Goal: Information Seeking & Learning: Compare options

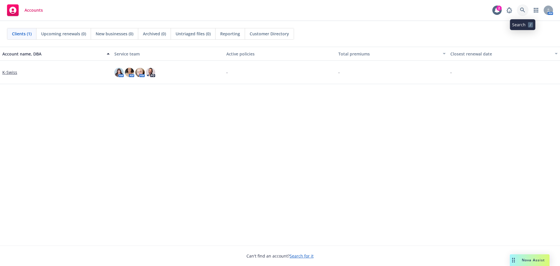
click at [525, 9] on link at bounding box center [523, 10] width 12 height 12
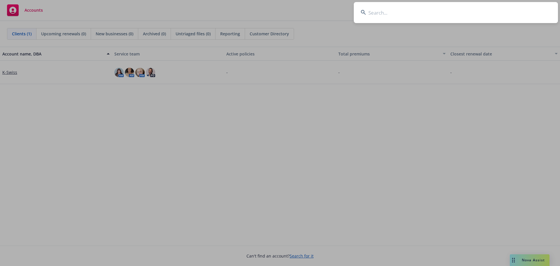
click at [411, 13] on input at bounding box center [456, 12] width 204 height 21
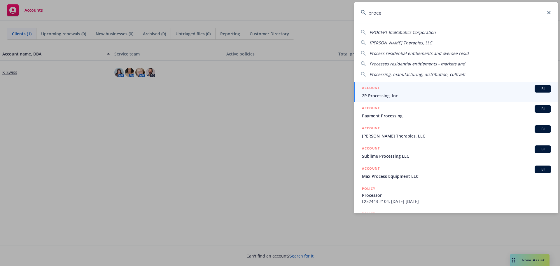
click at [411, 31] on span "PROCEPT BioRobotics Corporation" at bounding box center [403, 32] width 66 height 6
type input "PROCEPT BioRobotics Corporation"
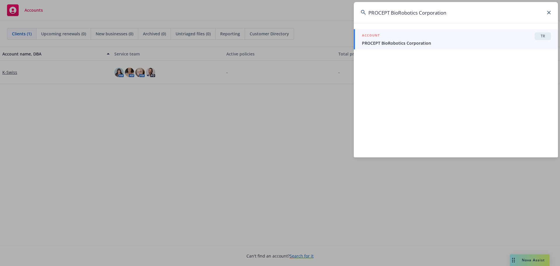
click at [529, 40] on span "PROCEPT BioRobotics Corporation" at bounding box center [456, 43] width 189 height 6
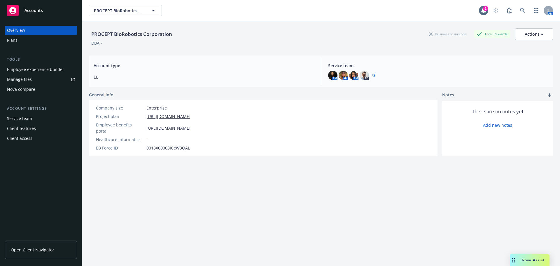
click at [27, 39] on div "Plans" at bounding box center [41, 40] width 68 height 9
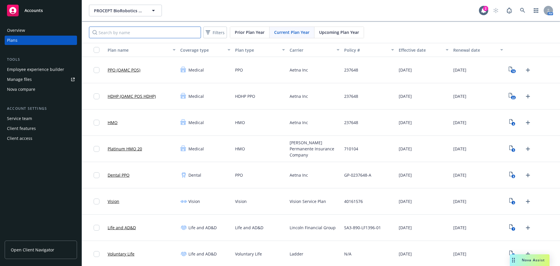
click at [183, 34] on input "Search by name" at bounding box center [145, 33] width 112 height 12
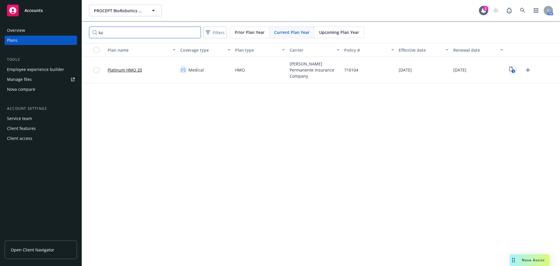
type input "ka"
click at [512, 70] on rect "View Plan Documents" at bounding box center [514, 71] width 4 height 4
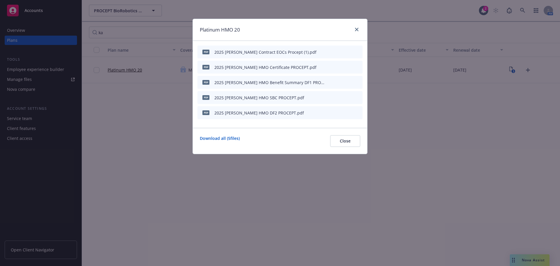
click at [340, 82] on icon "download file" at bounding box center [338, 82] width 5 height 5
click at [337, 99] on icon "download file" at bounding box center [338, 97] width 5 height 5
click at [356, 30] on icon "close" at bounding box center [357, 30] width 4 height 4
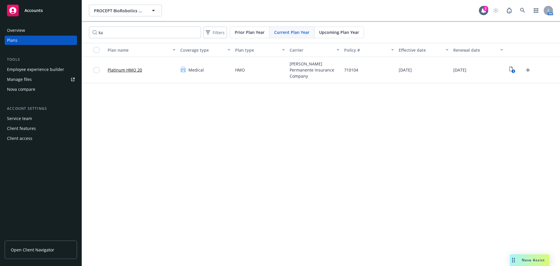
click at [535, 258] on span "Nova Assist" at bounding box center [533, 259] width 23 height 5
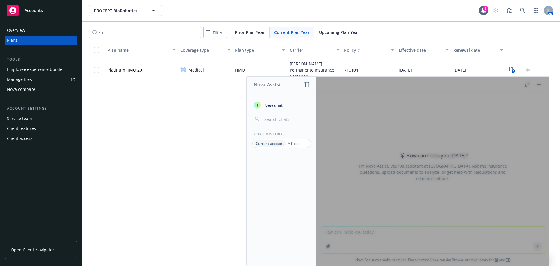
click at [219, 118] on div "PROCEPT BioRobotics Corporation PROCEPT BioRobotics Corporation 2 AM ka Filters…" at bounding box center [321, 133] width 478 height 266
click at [214, 123] on div "PROCEPT BioRobotics Corporation PROCEPT BioRobotics Corporation 2 AM ka Filters…" at bounding box center [321, 133] width 478 height 266
click at [538, 85] on div at bounding box center [432, 170] width 233 height 189
drag, startPoint x: 218, startPoint y: 146, endPoint x: 221, endPoint y: 139, distance: 7.4
click at [218, 144] on div "PROCEPT BioRobotics Corporation PROCEPT BioRobotics Corporation 2 AM ka Filters…" at bounding box center [321, 133] width 478 height 266
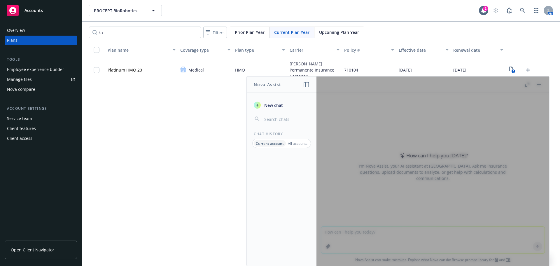
click at [149, 95] on div "PROCEPT BioRobotics Corporation PROCEPT BioRobotics Corporation 2 AM ka Filters…" at bounding box center [321, 133] width 478 height 266
click at [178, 124] on div "PROCEPT BioRobotics Corporation PROCEPT BioRobotics Corporation 2 AM ka Filters…" at bounding box center [321, 133] width 478 height 266
click at [165, 154] on div "PROCEPT BioRobotics Corporation PROCEPT BioRobotics Corporation 2 AM ka Filters…" at bounding box center [321, 133] width 478 height 266
click at [174, 131] on div "PROCEPT BioRobotics Corporation PROCEPT BioRobotics Corporation 2 AM ka Filters…" at bounding box center [321, 133] width 478 height 266
click at [226, 123] on div "PROCEPT BioRobotics Corporation PROCEPT BioRobotics Corporation 2 AM ka Filters…" at bounding box center [321, 133] width 478 height 266
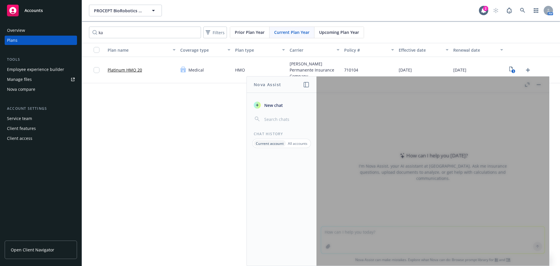
click at [540, 85] on div at bounding box center [432, 170] width 233 height 189
click at [153, 185] on div "PROCEPT BioRobotics Corporation PROCEPT BioRobotics Corporation 2 AM ka Filters…" at bounding box center [321, 133] width 478 height 266
click at [272, 105] on span "New chat" at bounding box center [273, 105] width 20 height 6
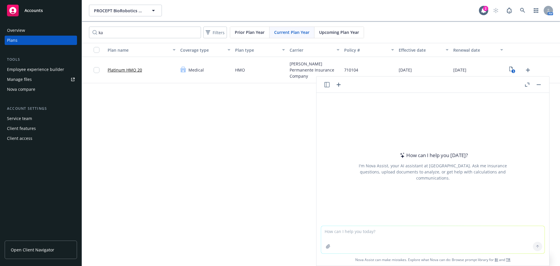
click at [27, 90] on div "Nova compare" at bounding box center [21, 89] width 28 height 9
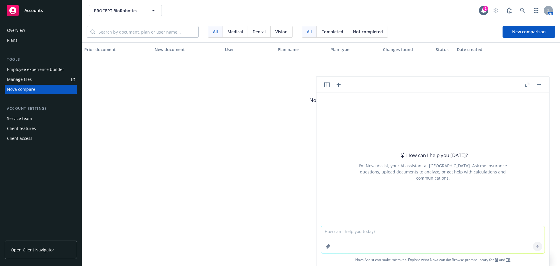
click at [20, 90] on div "Nova compare" at bounding box center [21, 89] width 28 height 9
click at [519, 32] on span "New comparison" at bounding box center [529, 32] width 34 height 6
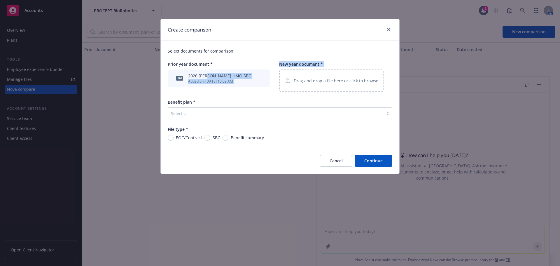
drag, startPoint x: 207, startPoint y: 77, endPoint x: 258, endPoint y: 82, distance: 51.3
click at [259, 83] on div "pdf 2026 Kaiser HMO SBC PROCEPT (1).pdf Added on: 09/19/2025, 10:09 AM" at bounding box center [218, 78] width 95 height 13
click at [262, 78] on icon "archive file" at bounding box center [262, 77] width 4 height 5
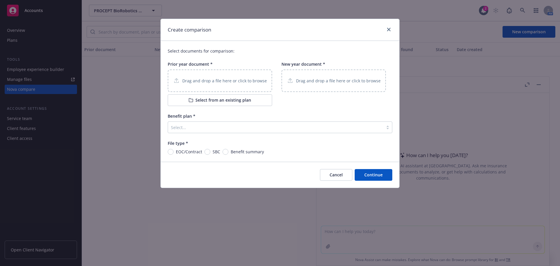
click at [286, 131] on div "Select..." at bounding box center [275, 127] width 215 height 9
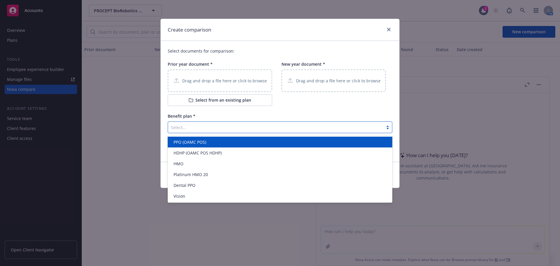
click at [285, 110] on div "Select documents for comparison: Prior year document * Drag and drop a file her…" at bounding box center [280, 101] width 239 height 121
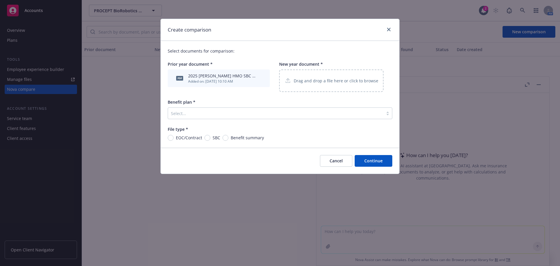
click at [387, 34] on div at bounding box center [387, 30] width 9 height 8
click at [387, 33] on link "close" at bounding box center [388, 29] width 7 height 7
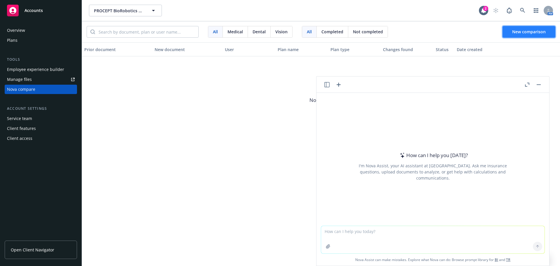
click at [516, 30] on span "New comparison" at bounding box center [529, 32] width 34 height 6
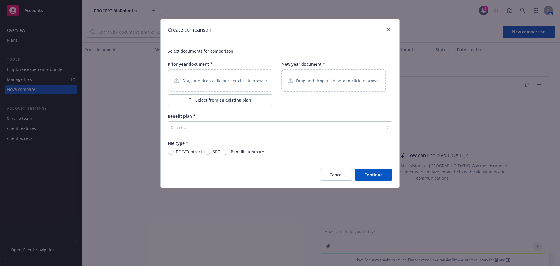
click at [209, 82] on p "Drag and drop a file here or click to browse" at bounding box center [224, 81] width 85 height 6
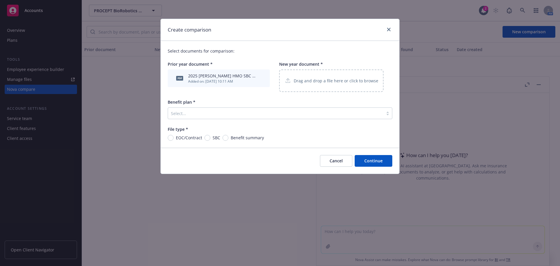
click at [335, 84] on div "Drag and drop a file here or click to browse" at bounding box center [331, 80] width 94 height 7
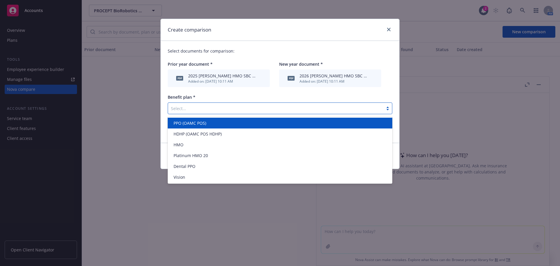
click at [284, 109] on div at bounding box center [275, 108] width 209 height 7
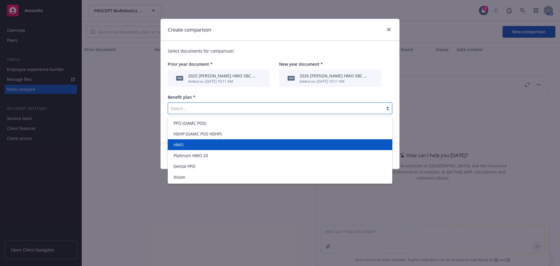
click at [266, 145] on div "HMO" at bounding box center [280, 144] width 218 height 6
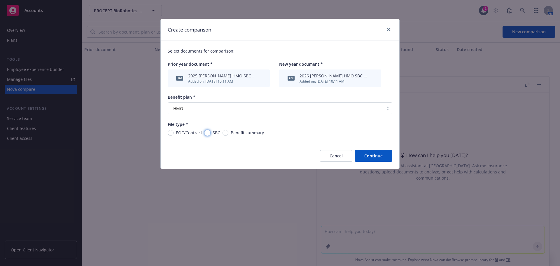
click at [207, 135] on input "SBC" at bounding box center [207, 133] width 6 height 6
radio input "true"
click at [364, 153] on button "Continue" at bounding box center [374, 156] width 38 height 12
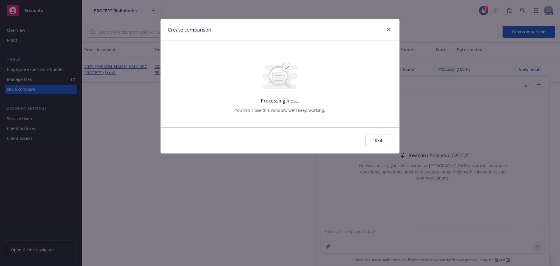
click at [383, 140] on button "Exit" at bounding box center [378, 140] width 27 height 12
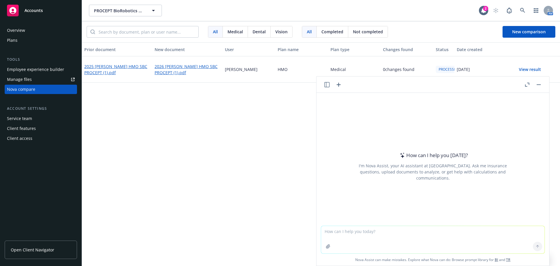
click at [538, 86] on button "button" at bounding box center [538, 84] width 7 height 7
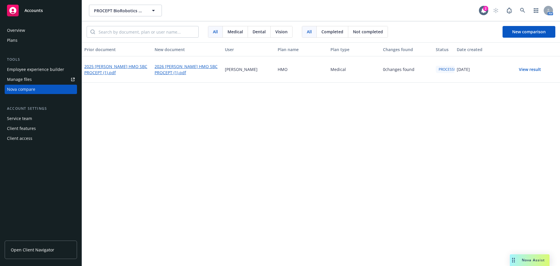
click at [536, 68] on button "View result" at bounding box center [530, 70] width 41 height 12
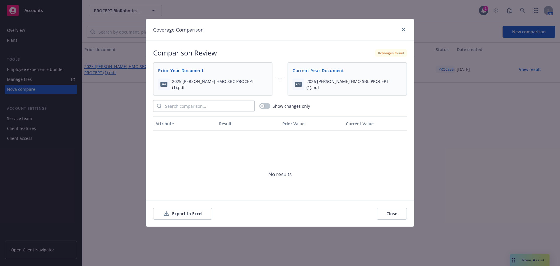
click at [387, 214] on button "Close" at bounding box center [392, 214] width 30 height 12
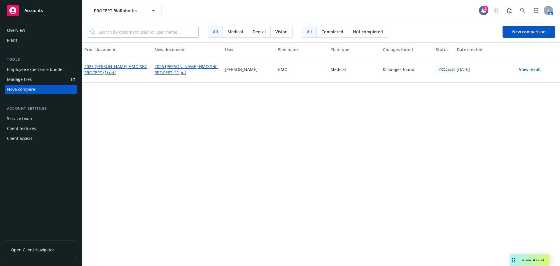
drag, startPoint x: 446, startPoint y: 47, endPoint x: 461, endPoint y: 48, distance: 15.5
click at [461, 48] on div "Prior document New document User Plan name Plan type Changes found Status Date …" at bounding box center [321, 49] width 478 height 14
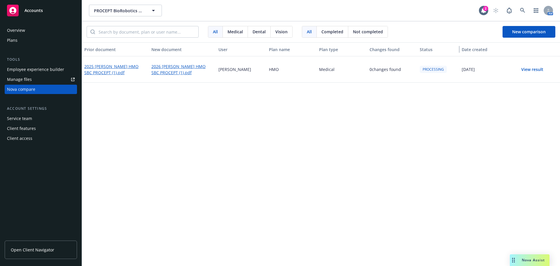
drag, startPoint x: 452, startPoint y: 50, endPoint x: 471, endPoint y: 51, distance: 19.0
click at [471, 51] on div "Prior document New document User Plan name Plan type Changes found Status Date …" at bounding box center [321, 49] width 478 height 14
click at [522, 34] on span "New comparison" at bounding box center [539, 32] width 34 height 6
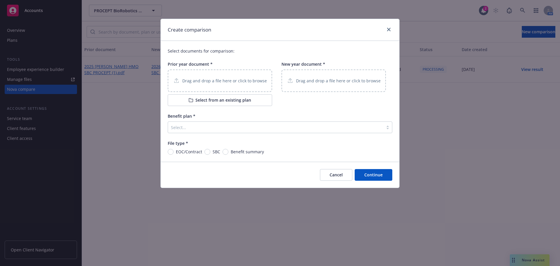
click at [214, 83] on p "Drag and drop a file here or click to browse" at bounding box center [224, 81] width 85 height 6
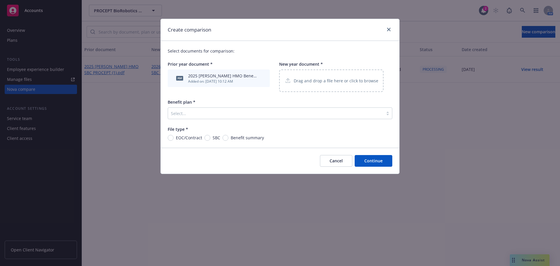
click at [315, 82] on p "Drag and drop a file here or click to browse" at bounding box center [336, 81] width 85 height 6
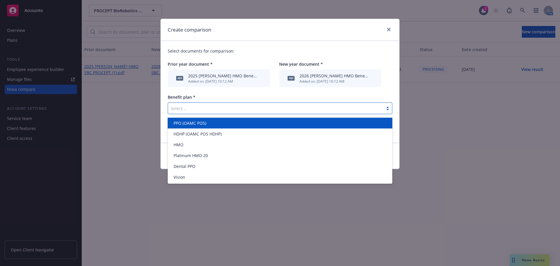
click at [194, 110] on div at bounding box center [275, 108] width 209 height 7
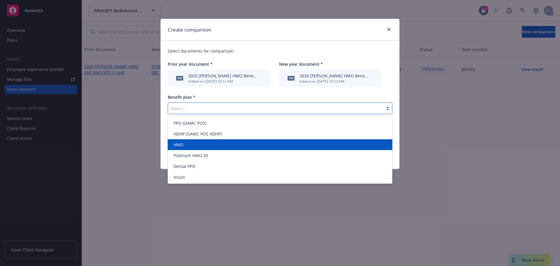
click at [194, 144] on div "HMO" at bounding box center [280, 144] width 218 height 6
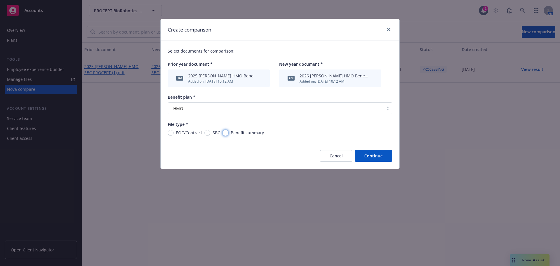
click at [224, 133] on input "Benefit summary" at bounding box center [226, 133] width 6 height 6
radio input "true"
click at [375, 156] on button "Continue" at bounding box center [374, 156] width 38 height 12
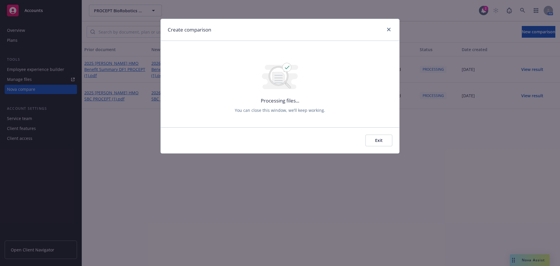
click at [386, 140] on button "Exit" at bounding box center [378, 140] width 27 height 12
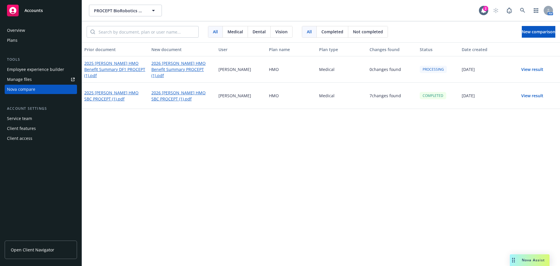
click at [526, 69] on button "View result" at bounding box center [532, 70] width 41 height 12
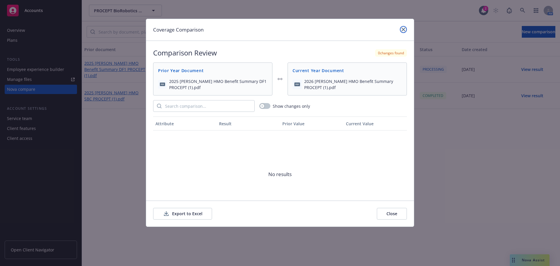
click at [401, 29] on link "close" at bounding box center [403, 29] width 7 height 7
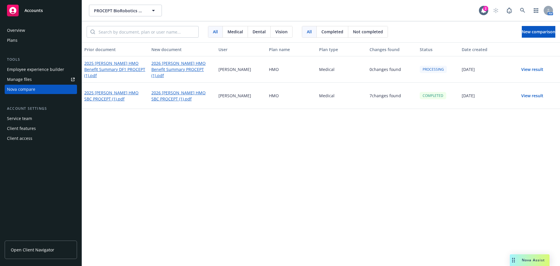
click at [528, 96] on button "View result" at bounding box center [532, 96] width 41 height 12
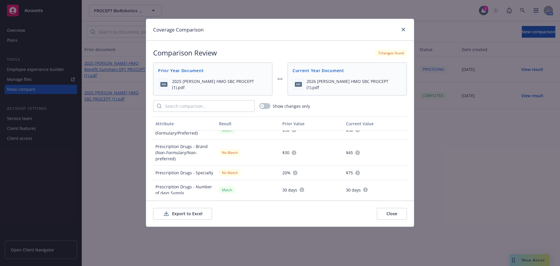
scroll to position [292, 0]
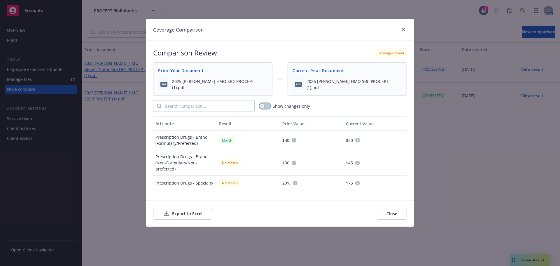
click at [263, 106] on icon "button" at bounding box center [262, 106] width 2 height 2
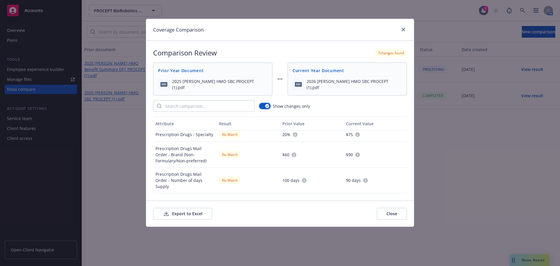
scroll to position [60, 0]
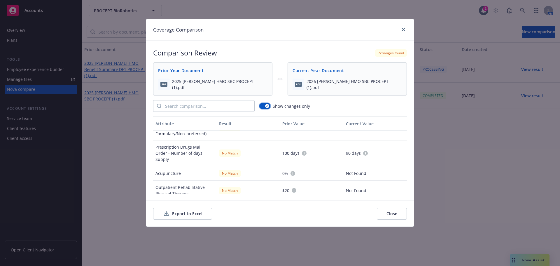
click at [263, 104] on button "button" at bounding box center [264, 106] width 11 height 6
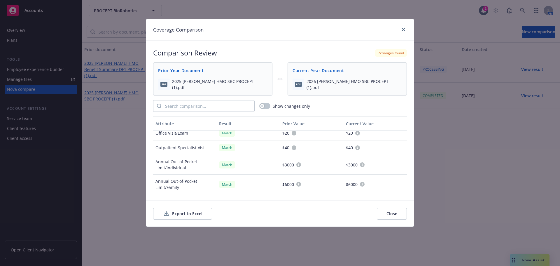
click at [189, 214] on button "Export to Excel" at bounding box center [182, 214] width 59 height 12
click at [404, 32] on link "close" at bounding box center [403, 29] width 7 height 7
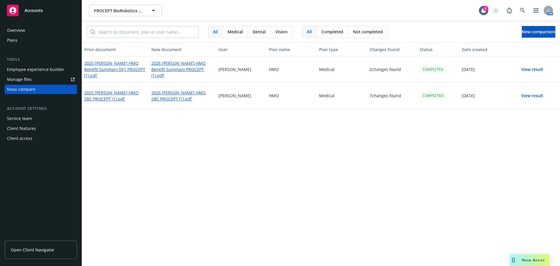
click at [533, 69] on button "View result" at bounding box center [532, 70] width 41 height 12
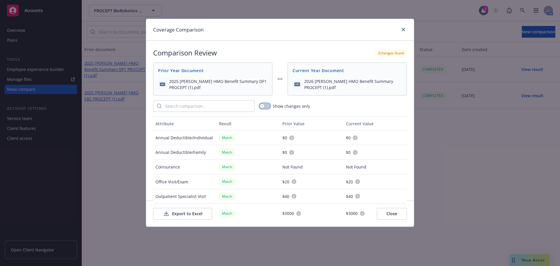
click at [262, 106] on icon "button" at bounding box center [262, 106] width 2 height 2
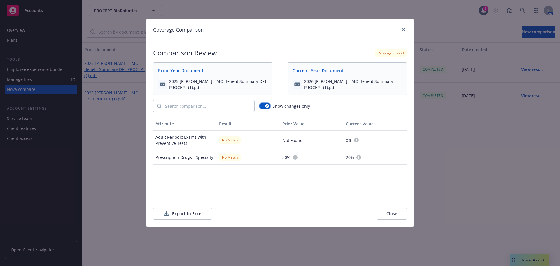
click at [267, 104] on div "button" at bounding box center [267, 106] width 4 height 4
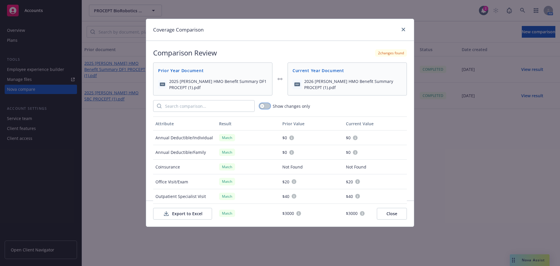
click at [263, 105] on icon "button" at bounding box center [262, 106] width 2 height 2
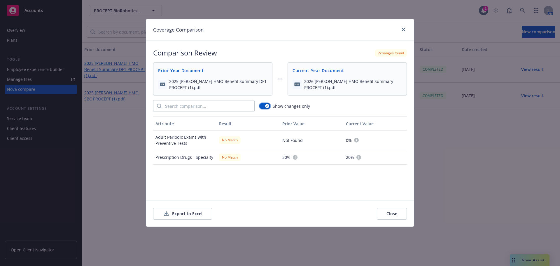
click at [265, 104] on button "button" at bounding box center [264, 106] width 11 height 6
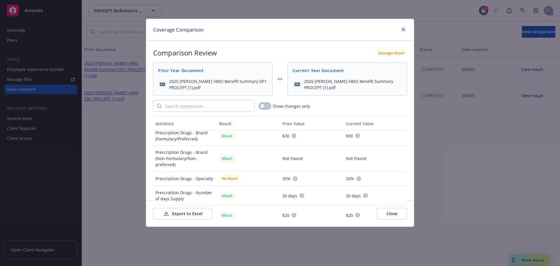
scroll to position [350, 0]
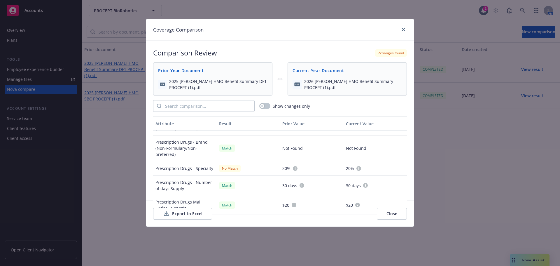
click at [187, 212] on button "Export to Excel" at bounding box center [182, 214] width 59 height 12
click at [265, 104] on button "button" at bounding box center [264, 106] width 11 height 6
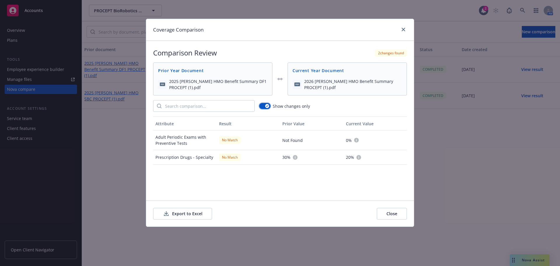
click at [267, 104] on button "button" at bounding box center [264, 106] width 11 height 6
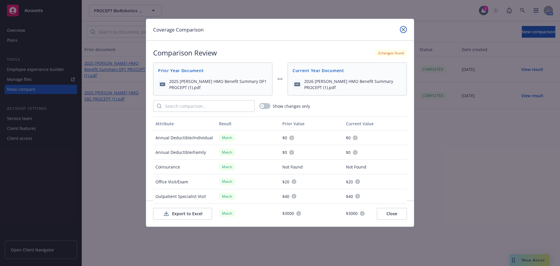
drag, startPoint x: 405, startPoint y: 31, endPoint x: 420, endPoint y: 30, distance: 15.2
click at [405, 31] on link "close" at bounding box center [403, 29] width 7 height 7
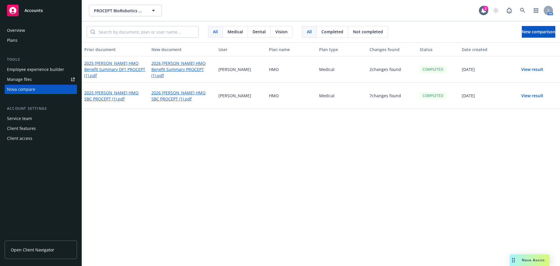
click at [523, 260] on span "Nova Assist" at bounding box center [533, 259] width 23 height 5
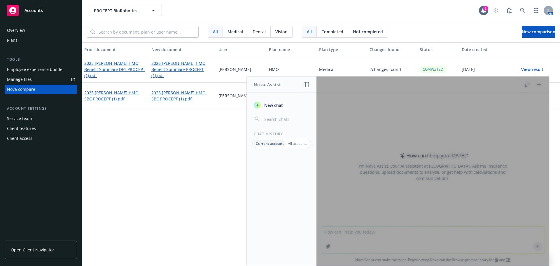
click at [280, 108] on button "New chat" at bounding box center [281, 105] width 60 height 11
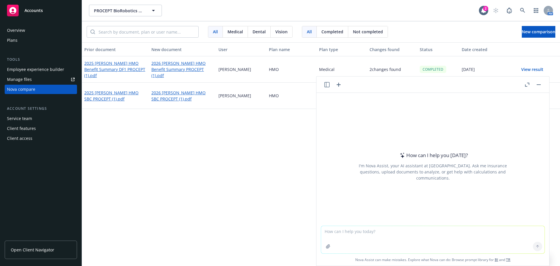
click at [326, 245] on icon "button" at bounding box center [328, 246] width 4 height 4
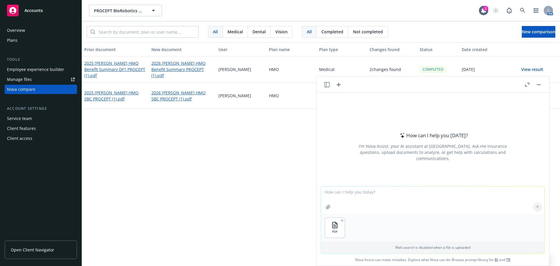
click at [326, 207] on icon "button" at bounding box center [328, 207] width 4 height 4
click at [345, 196] on textarea at bounding box center [432, 199] width 223 height 27
type textarea "Can you please compare the current plan year doc to the future plan year doc an…"
click at [536, 204] on button at bounding box center [537, 206] width 9 height 9
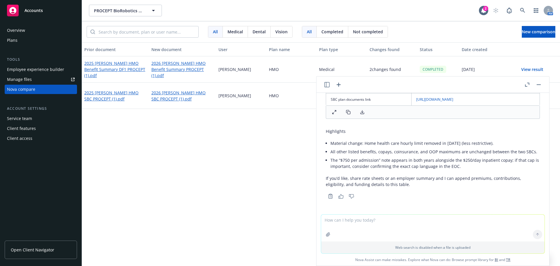
scroll to position [541, 0]
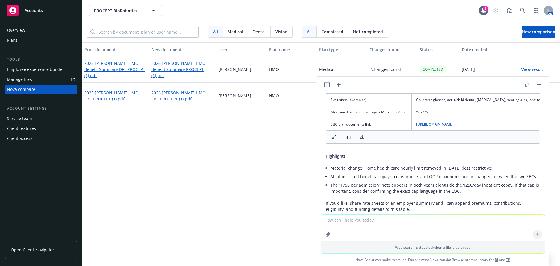
drag, startPoint x: 364, startPoint y: 141, endPoint x: 365, endPoint y: 148, distance: 6.9
click at [364, 139] on icon at bounding box center [362, 136] width 5 height 5
